Goal: Information Seeking & Learning: Compare options

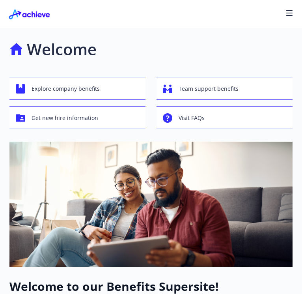
click at [294, 9] on div at bounding box center [151, 14] width 302 height 28
click at [290, 13] on icon "button" at bounding box center [290, 13] width 6 height 1
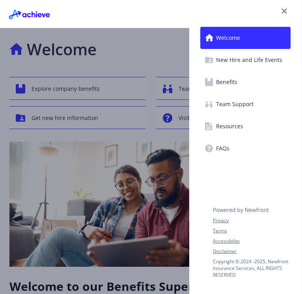
click at [252, 77] on link "Benefits" at bounding box center [246, 82] width 90 height 22
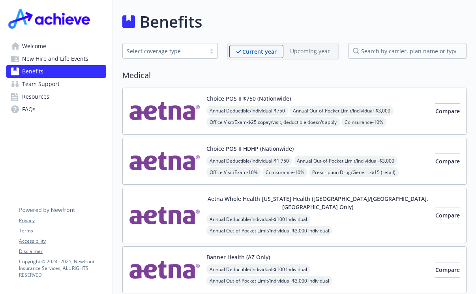
click at [182, 54] on div "Select coverage type" at bounding box center [164, 51] width 75 height 8
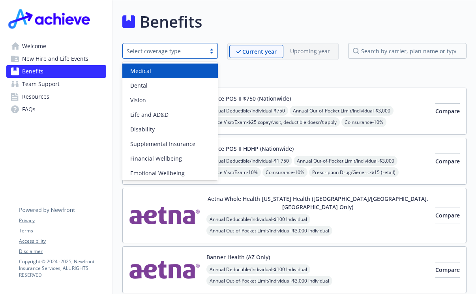
click at [186, 69] on div "Medical" at bounding box center [170, 71] width 86 height 8
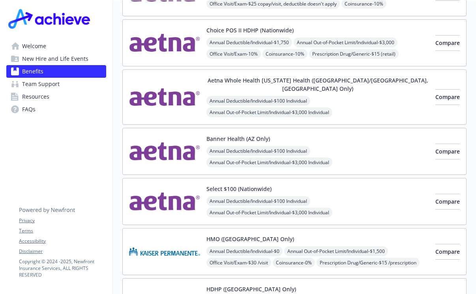
scroll to position [39, 0]
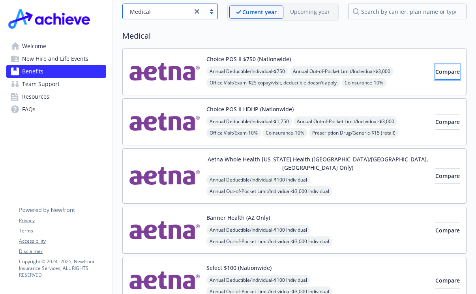
click at [302, 74] on span "Compare" at bounding box center [448, 72] width 24 height 8
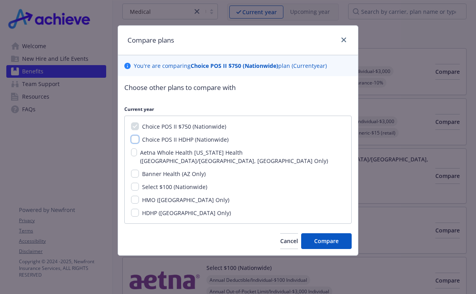
click at [134, 141] on input "Choice POS II HDHP (Nationwide)" at bounding box center [135, 139] width 8 height 8
checkbox input "true"
click at [133, 183] on input "Select $100 (Nationwide)" at bounding box center [135, 187] width 8 height 8
checkbox input "true"
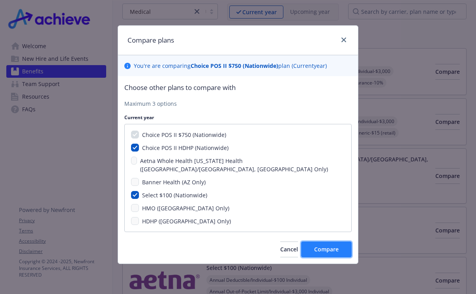
click at [302, 186] on button "Compare" at bounding box center [326, 250] width 51 height 16
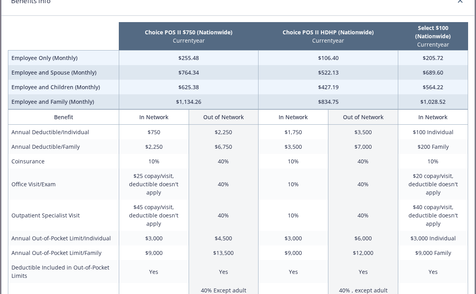
scroll to position [0, 0]
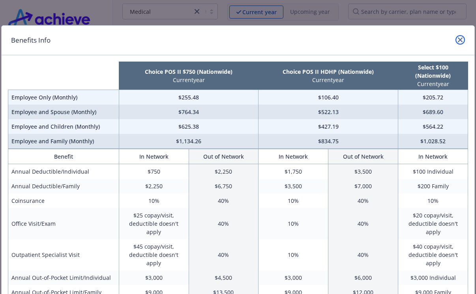
click at [302, 41] on link "close" at bounding box center [460, 39] width 9 height 9
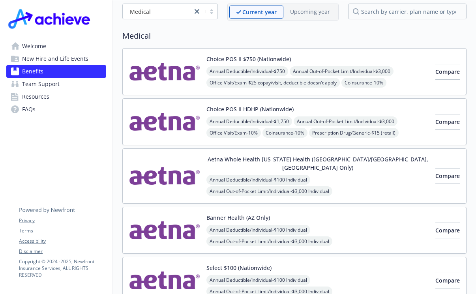
click at [49, 98] on span "Resources" at bounding box center [35, 96] width 27 height 13
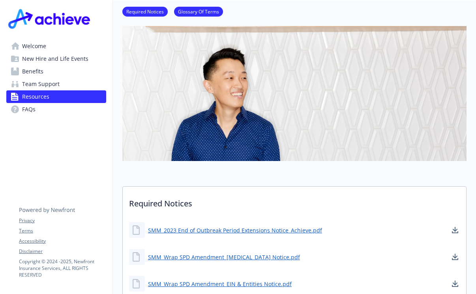
scroll to position [158, 0]
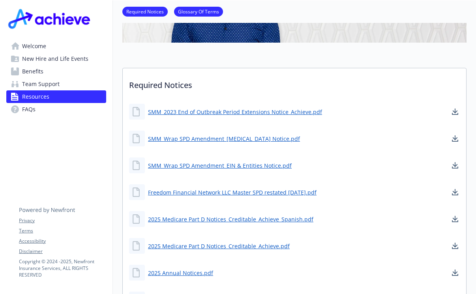
click at [53, 85] on span "Team Support" at bounding box center [41, 84] width 38 height 13
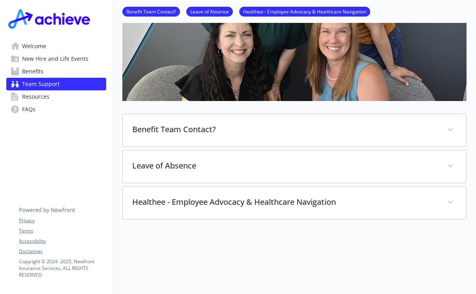
click at [43, 109] on link "FAQs" at bounding box center [56, 109] width 100 height 13
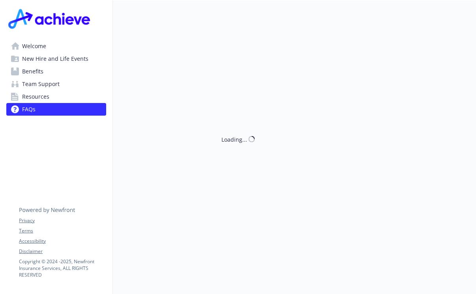
scroll to position [158, 0]
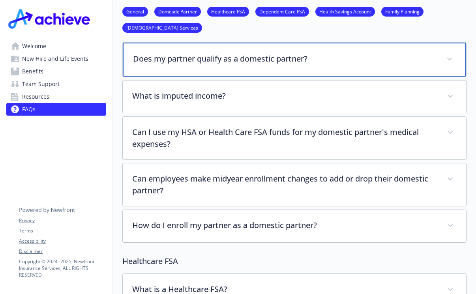
click at [250, 59] on p "Does my partner qualify as a domestic partner?" at bounding box center [285, 59] width 304 height 12
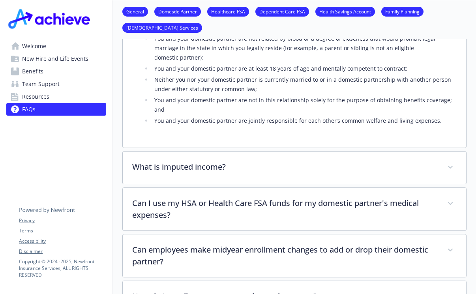
scroll to position [395, 0]
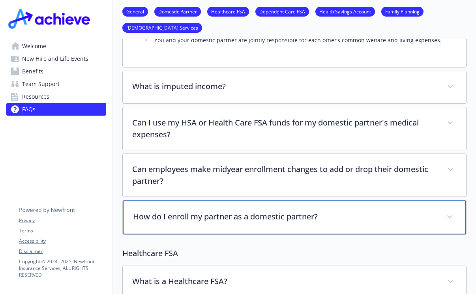
click at [222, 186] on p "How do I enroll my partner as a domestic partner?" at bounding box center [285, 217] width 304 height 12
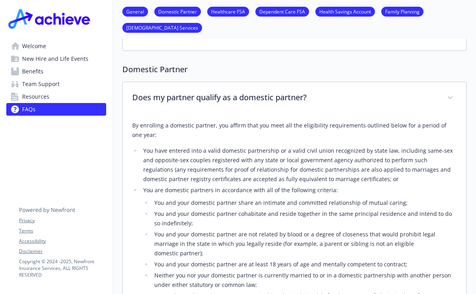
scroll to position [0, 0]
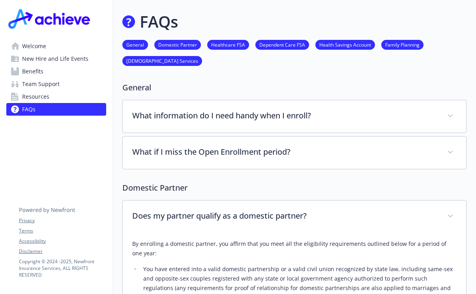
click at [67, 98] on link "Resources" at bounding box center [56, 96] width 100 height 13
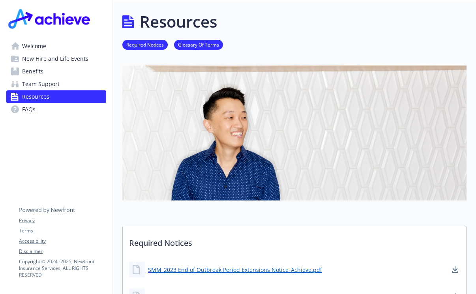
click at [62, 84] on link "Team Support" at bounding box center [56, 84] width 100 height 13
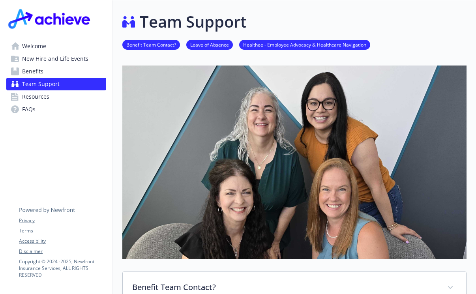
click at [62, 68] on link "Benefits" at bounding box center [56, 71] width 100 height 13
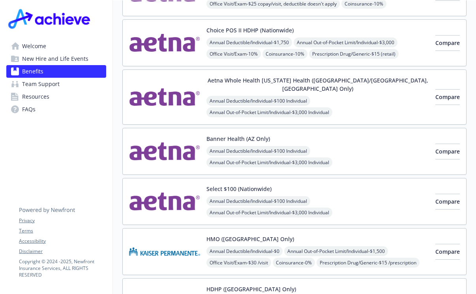
scroll to position [79, 0]
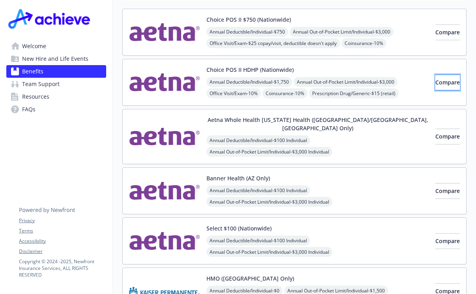
click at [302, 83] on span "Compare" at bounding box center [448, 83] width 24 height 8
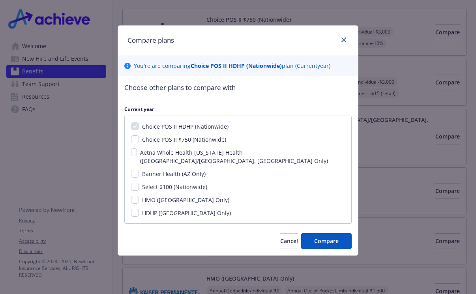
click at [212, 140] on span "Choice POS II $750 (Nationwide)" at bounding box center [184, 140] width 84 height 8
click at [139, 140] on input "Choice POS II $750 (Nationwide)" at bounding box center [135, 139] width 8 height 8
checkbox input "true"
click at [176, 183] on span "Select $100 (Nationwide)" at bounding box center [174, 187] width 65 height 8
click at [139, 183] on input "Select $100 (Nationwide)" at bounding box center [135, 187] width 8 height 8
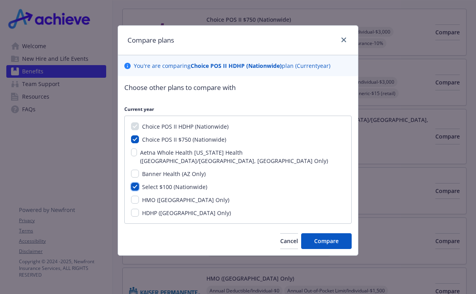
checkbox input "true"
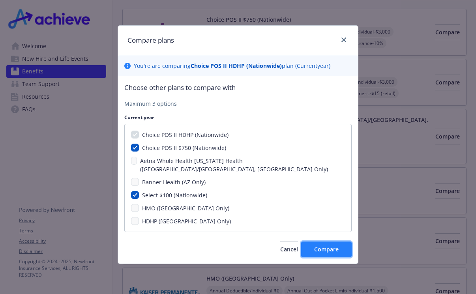
click at [302, 186] on button "Compare" at bounding box center [326, 250] width 51 height 16
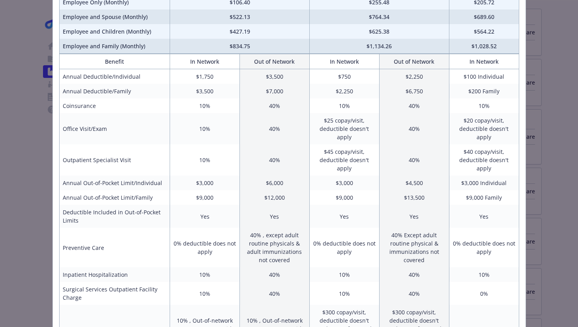
scroll to position [0, 0]
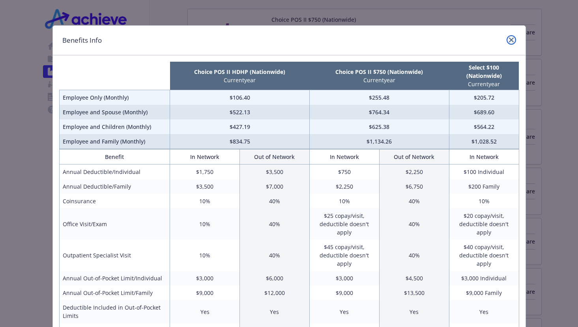
click at [302, 39] on icon "close" at bounding box center [511, 40] width 5 height 5
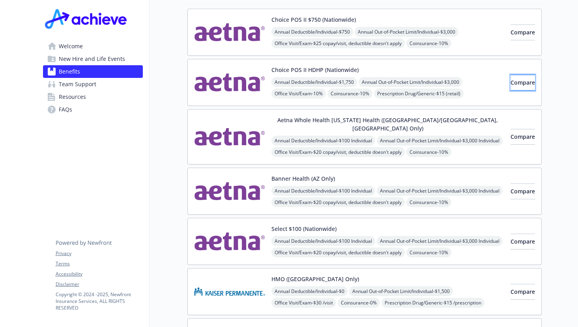
click at [302, 82] on span "Compare" at bounding box center [523, 83] width 24 height 8
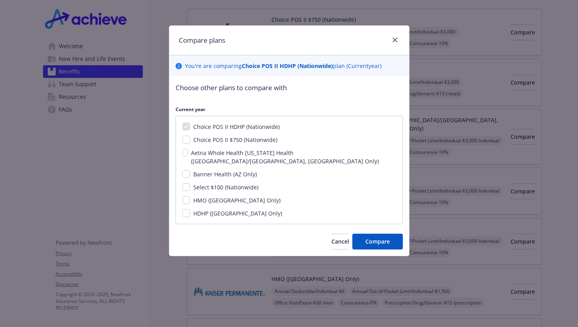
click at [235, 150] on span "Aetna Whole Health Texas Health (Dallas/Fort Worth, TX Only)" at bounding box center [285, 157] width 188 height 16
click at [188, 150] on input "Aetna Whole Health Texas Health (Dallas/Fort Worth, TX Only)" at bounding box center [185, 152] width 6 height 8
checkbox input "true"
click at [256, 138] on span "Choice POS II $750 (Nationwide)" at bounding box center [235, 140] width 84 height 8
click at [190, 138] on input "Choice POS II $750 (Nationwide)" at bounding box center [186, 139] width 8 height 8
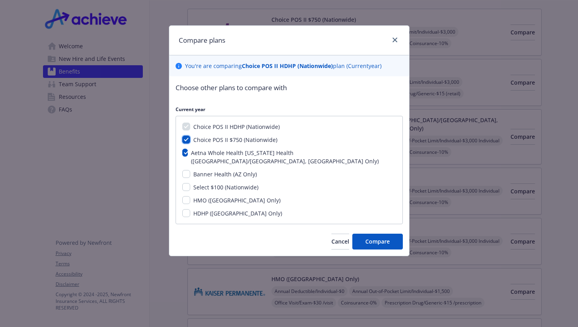
checkbox input "true"
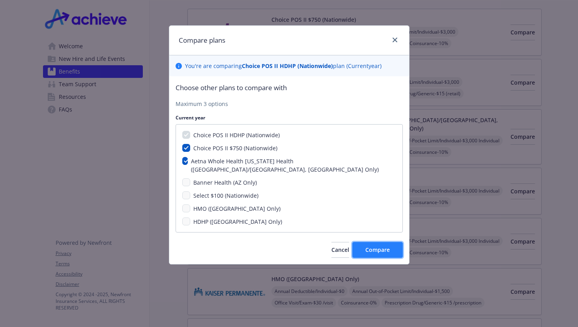
click at [302, 186] on span "Compare" at bounding box center [378, 250] width 24 height 8
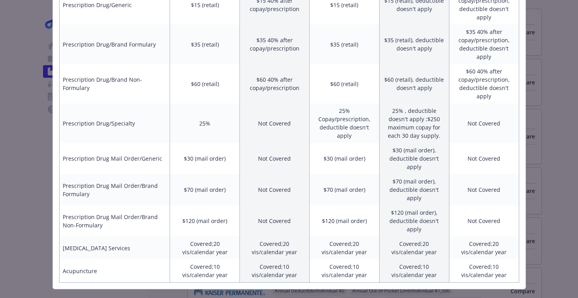
scroll to position [575, 0]
